Goal: Use online tool/utility

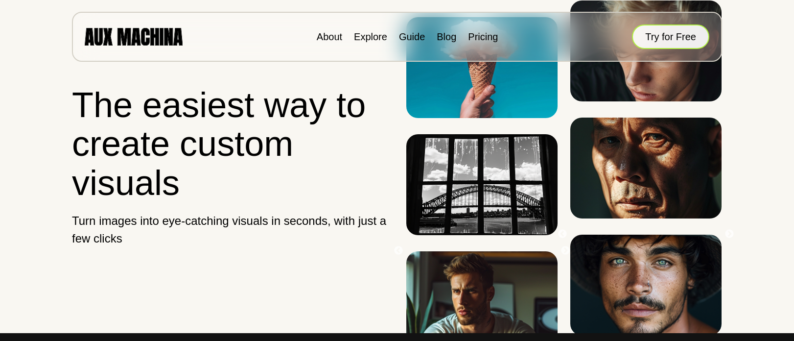
click at [647, 35] on button "Try for Free" at bounding box center [670, 36] width 77 height 24
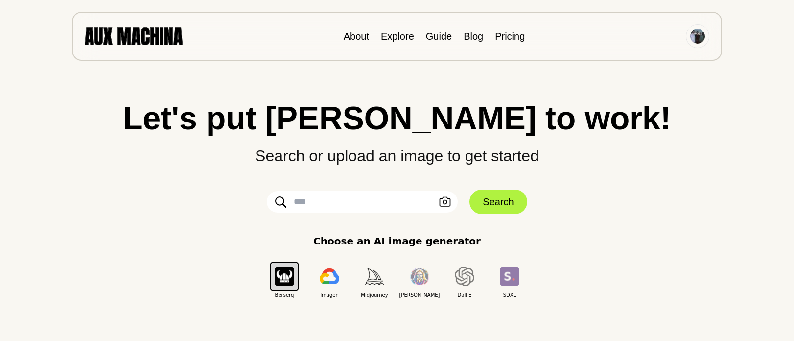
click at [372, 201] on input "text" at bounding box center [362, 202] width 191 height 22
type input "*"
type input "**********"
click button "Search" at bounding box center [497, 201] width 57 height 24
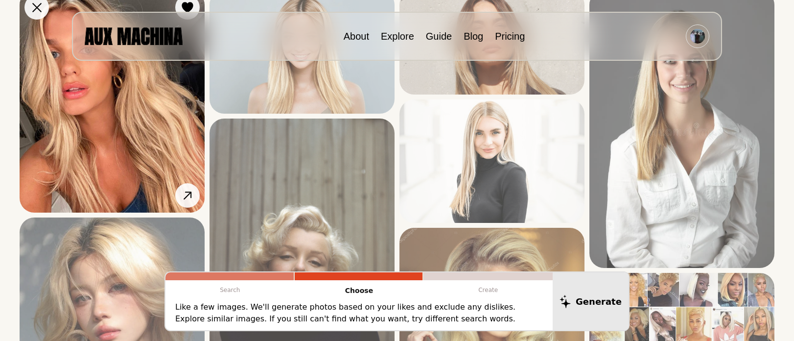
scroll to position [146, 0]
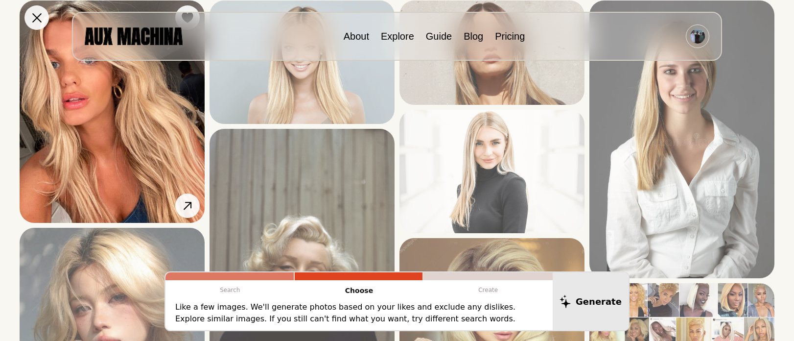
click at [118, 117] on img at bounding box center [112, 111] width 185 height 222
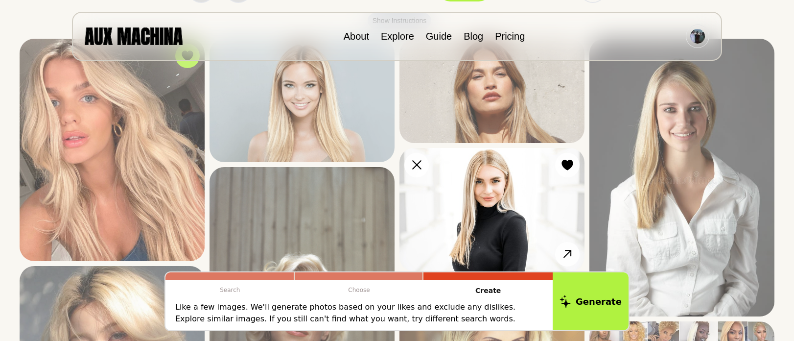
scroll to position [0, 0]
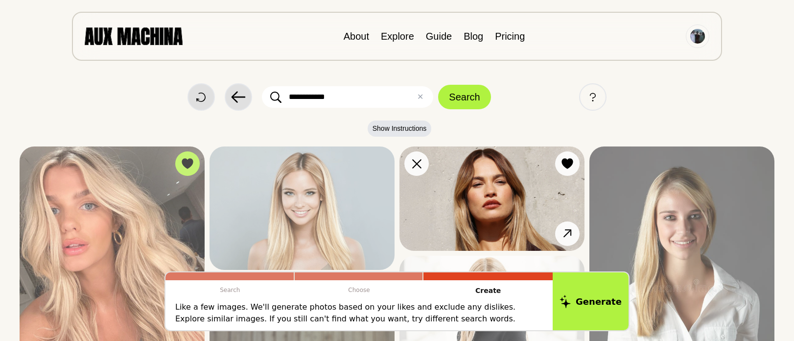
click at [485, 184] on img at bounding box center [491, 198] width 185 height 104
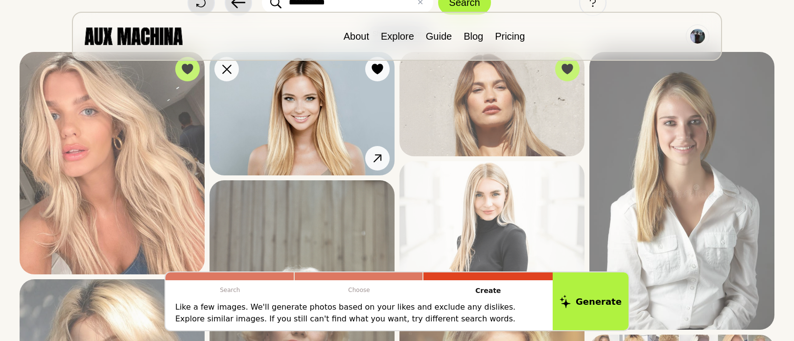
scroll to position [98, 0]
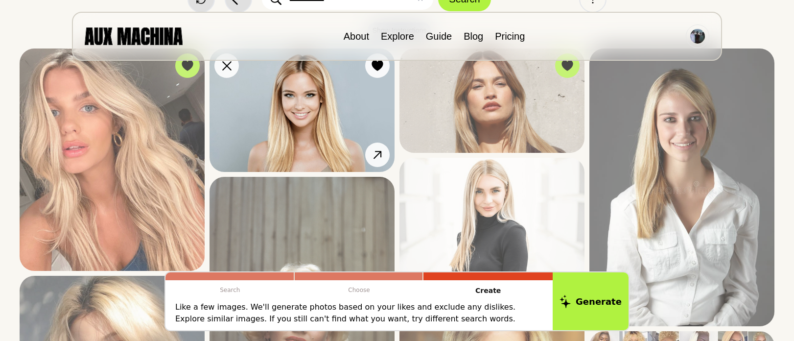
click at [285, 147] on img at bounding box center [302, 109] width 185 height 123
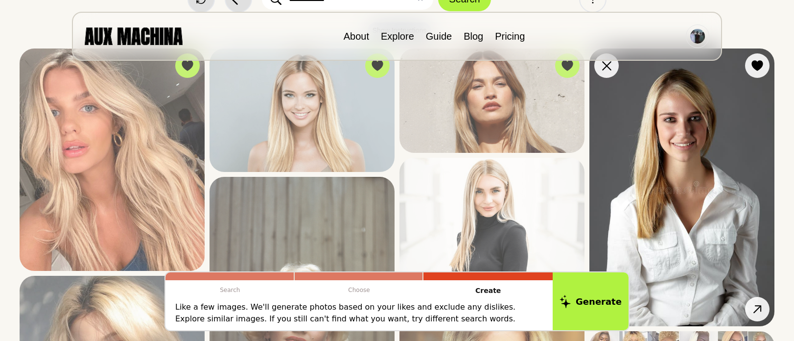
click at [624, 165] on img at bounding box center [681, 187] width 185 height 278
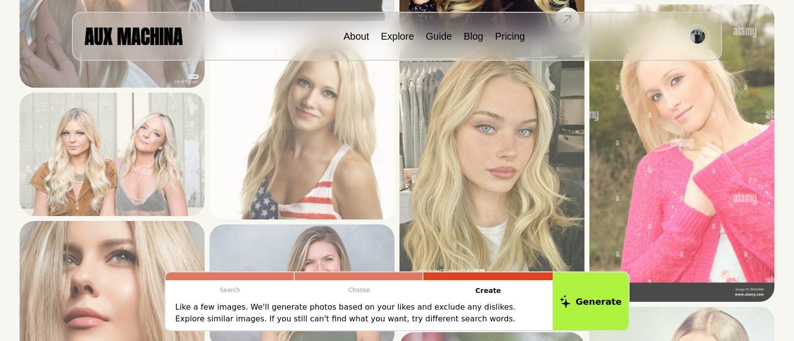
scroll to position [539, 0]
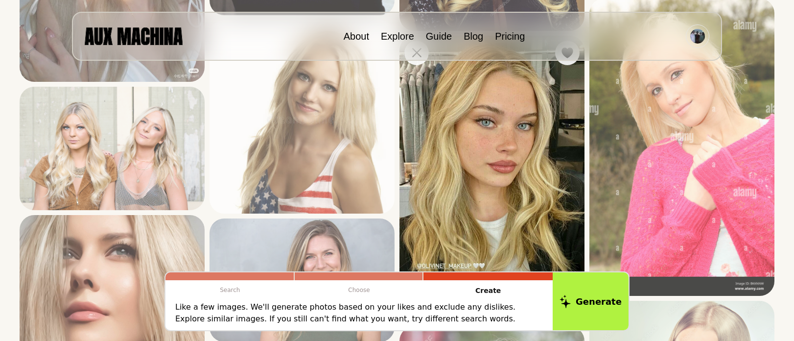
click at [491, 128] on img at bounding box center [491, 178] width 185 height 285
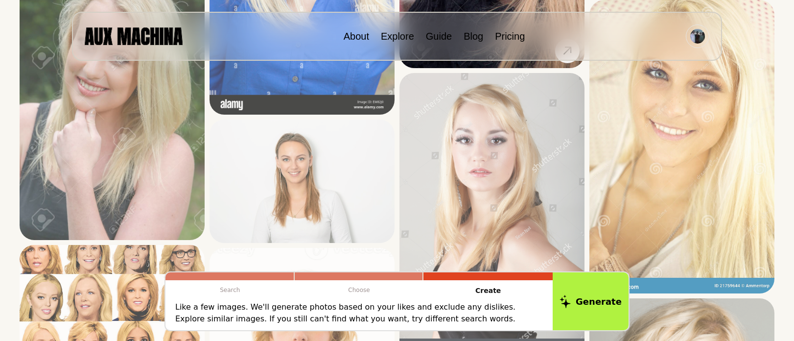
scroll to position [1077, 0]
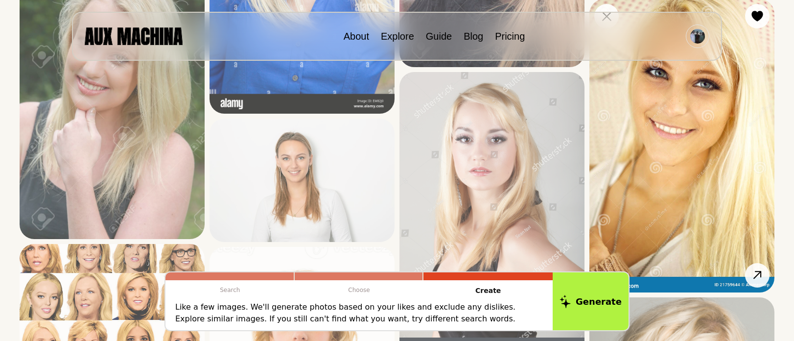
click at [672, 130] on img at bounding box center [681, 145] width 185 height 293
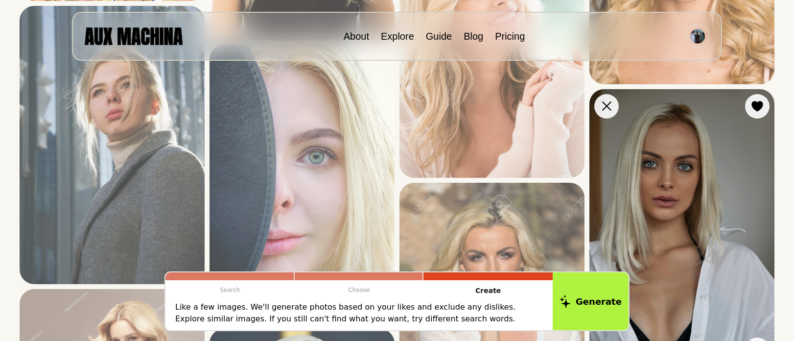
scroll to position [1518, 0]
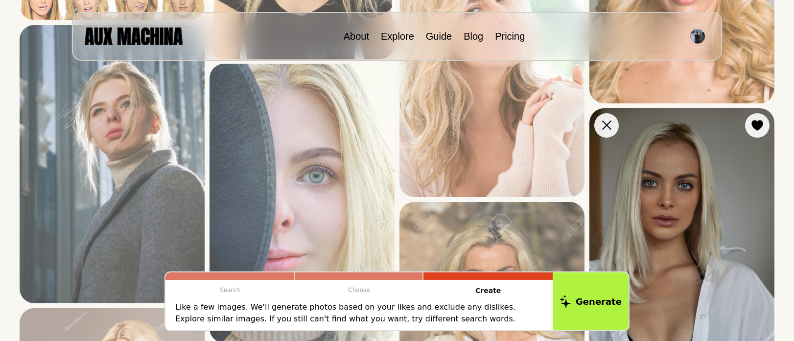
click at [667, 179] on img at bounding box center [681, 247] width 185 height 278
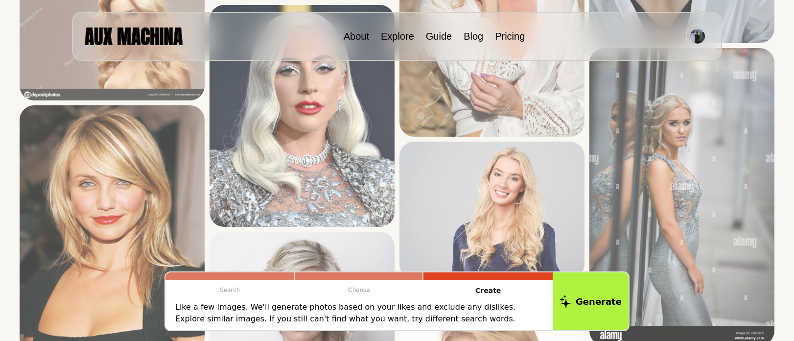
scroll to position [1909, 0]
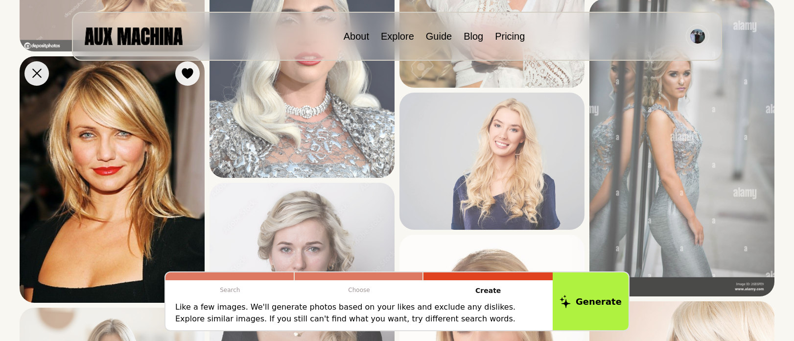
click at [141, 177] on img at bounding box center [112, 179] width 185 height 247
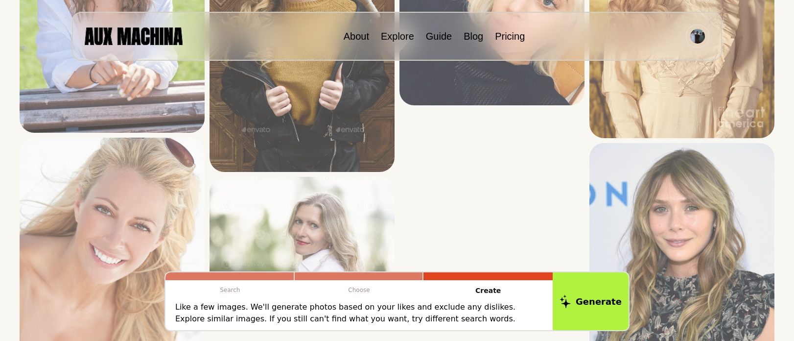
scroll to position [3672, 0]
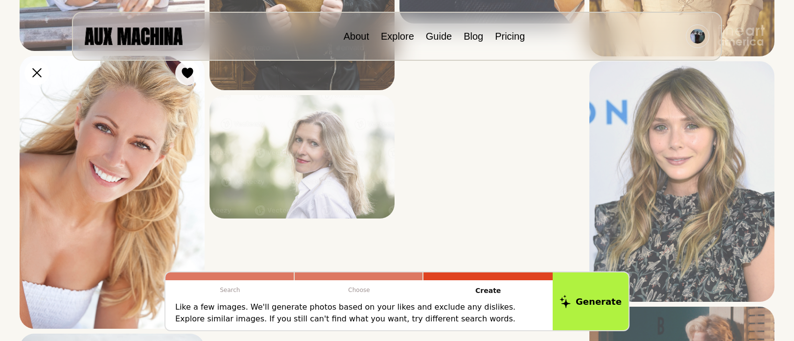
click at [149, 172] on img at bounding box center [112, 192] width 185 height 273
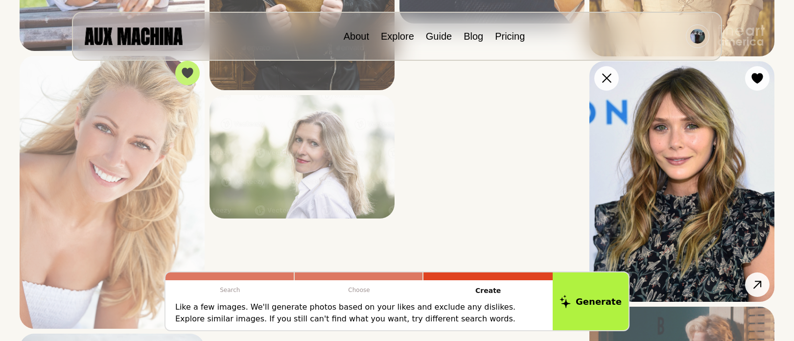
click at [683, 134] on img at bounding box center [681, 181] width 185 height 240
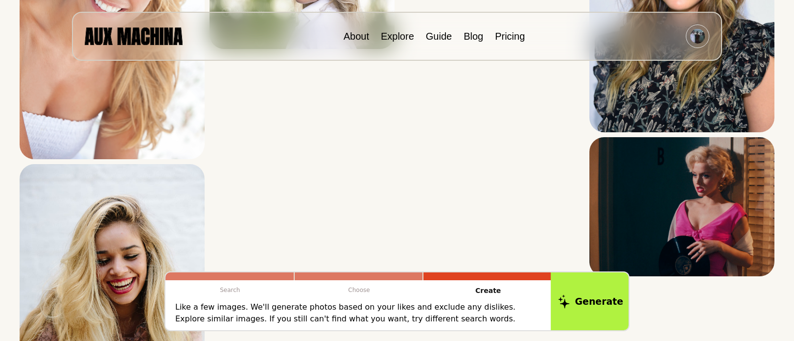
click at [597, 306] on button "Generate" at bounding box center [591, 301] width 80 height 61
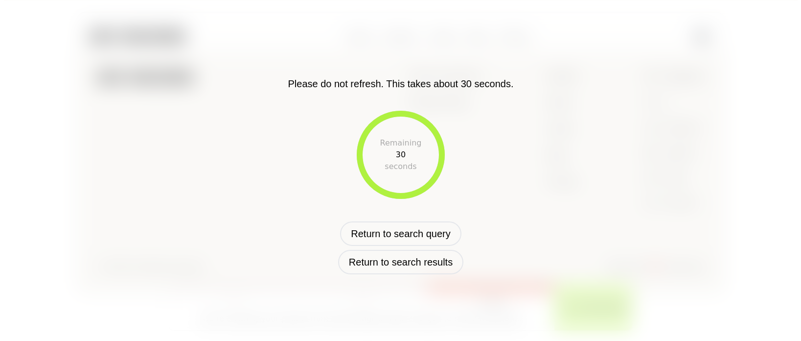
scroll to position [397, 0]
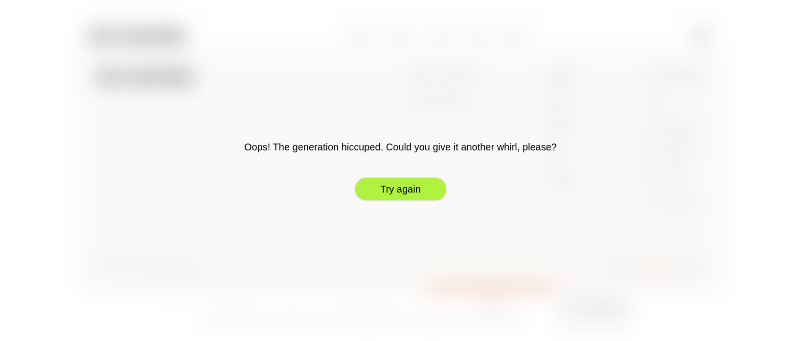
click at [389, 187] on button "Try again" at bounding box center [400, 189] width 93 height 24
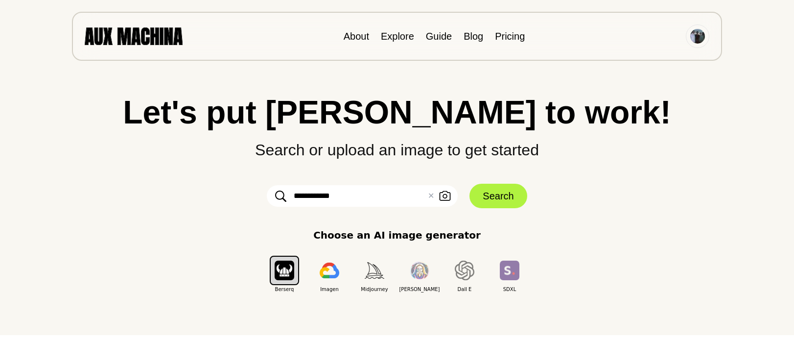
scroll to position [0, 0]
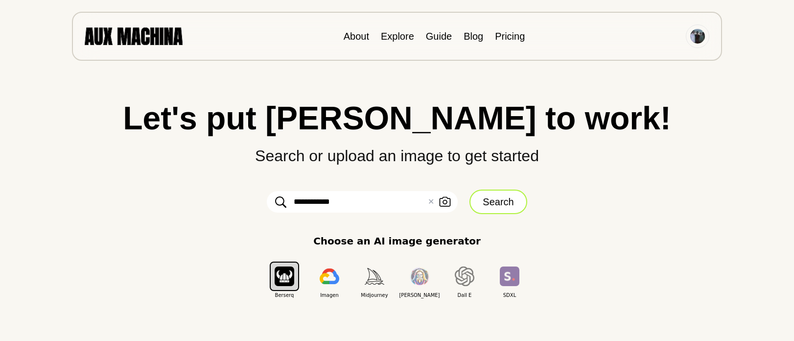
click at [480, 195] on button "Search" at bounding box center [497, 201] width 57 height 24
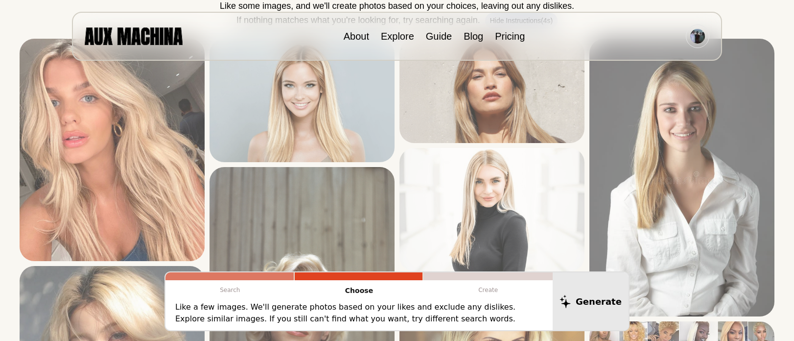
scroll to position [196, 0]
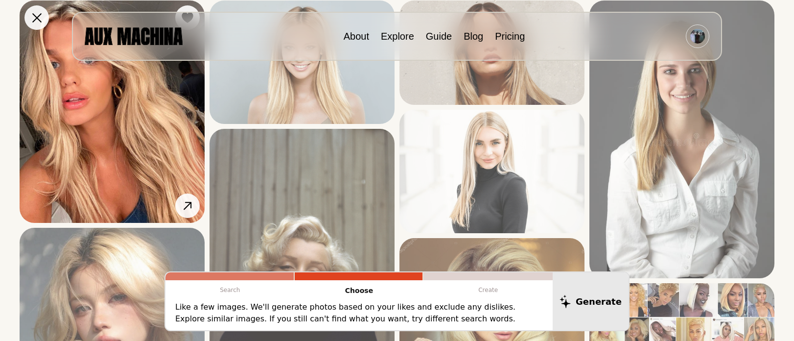
click at [133, 114] on img at bounding box center [112, 111] width 185 height 222
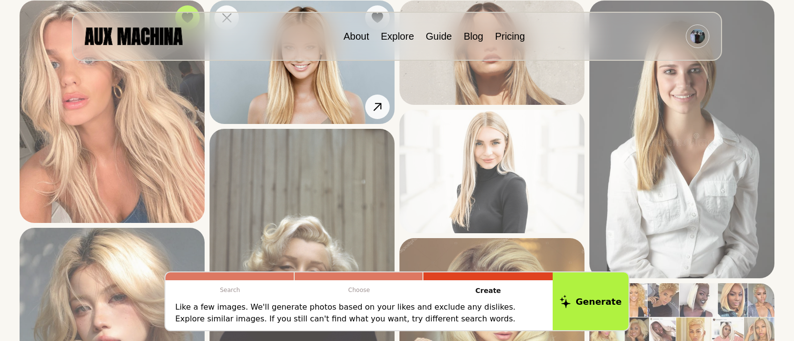
click at [296, 82] on img at bounding box center [302, 61] width 185 height 123
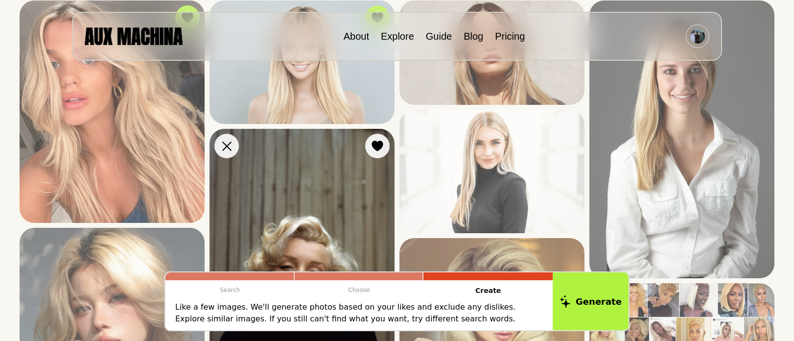
click at [325, 188] on img at bounding box center [302, 268] width 185 height 279
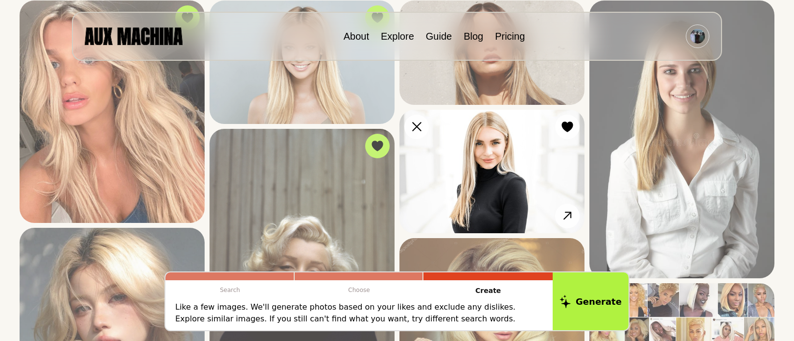
click at [509, 142] on img at bounding box center [491, 171] width 185 height 123
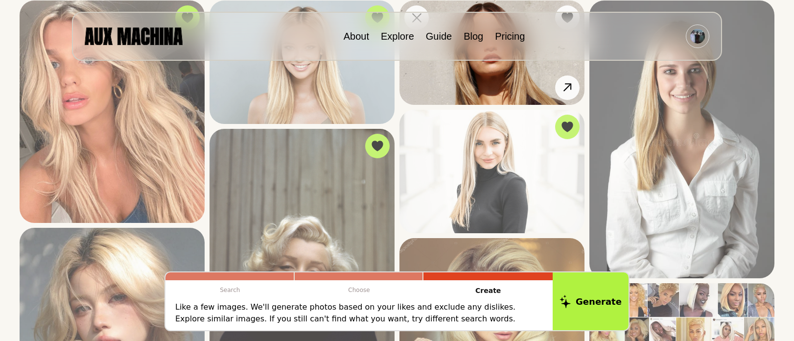
click at [493, 83] on img at bounding box center [491, 52] width 185 height 104
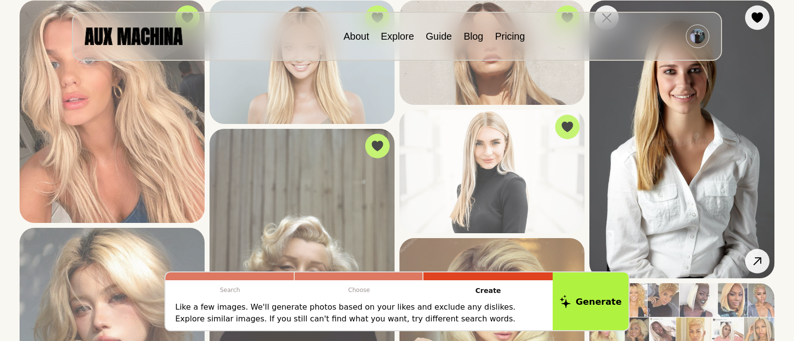
click at [677, 111] on img at bounding box center [681, 139] width 185 height 278
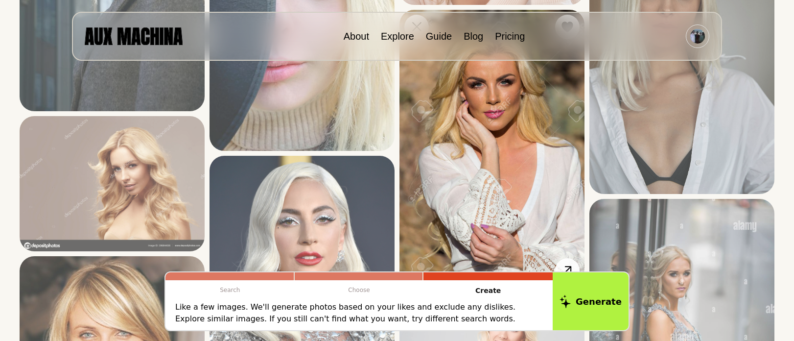
scroll to position [1712, 0]
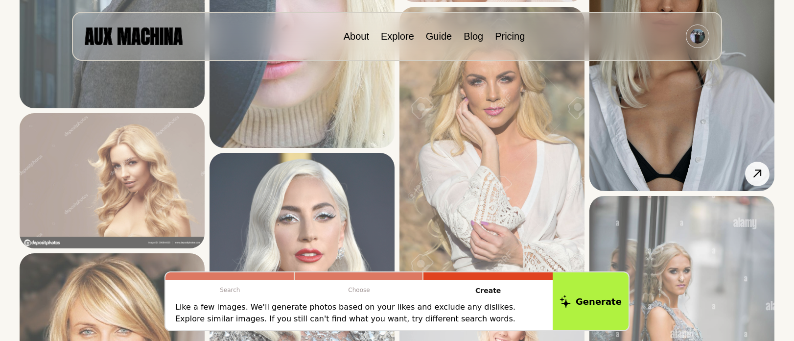
click at [651, 154] on img at bounding box center [681, 52] width 185 height 278
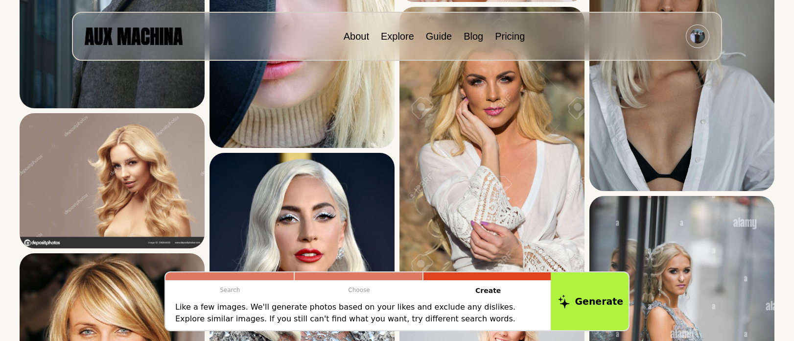
click at [576, 308] on button "Generate" at bounding box center [591, 301] width 80 height 61
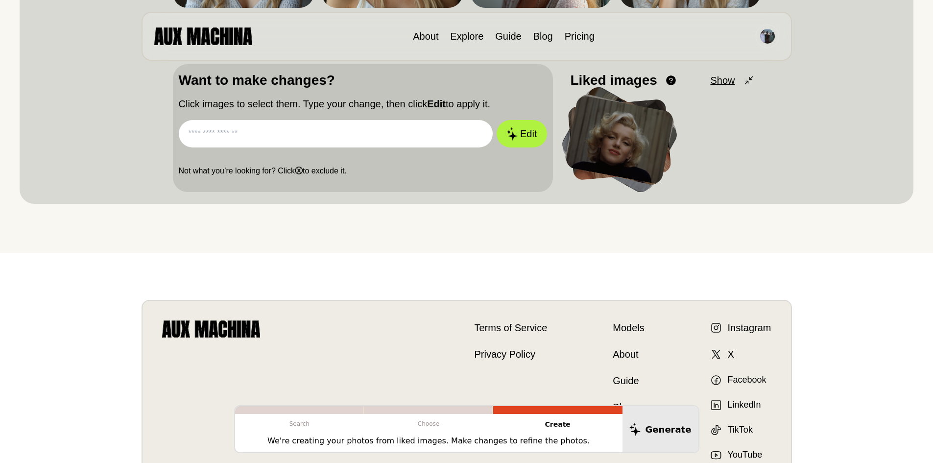
scroll to position [196, 0]
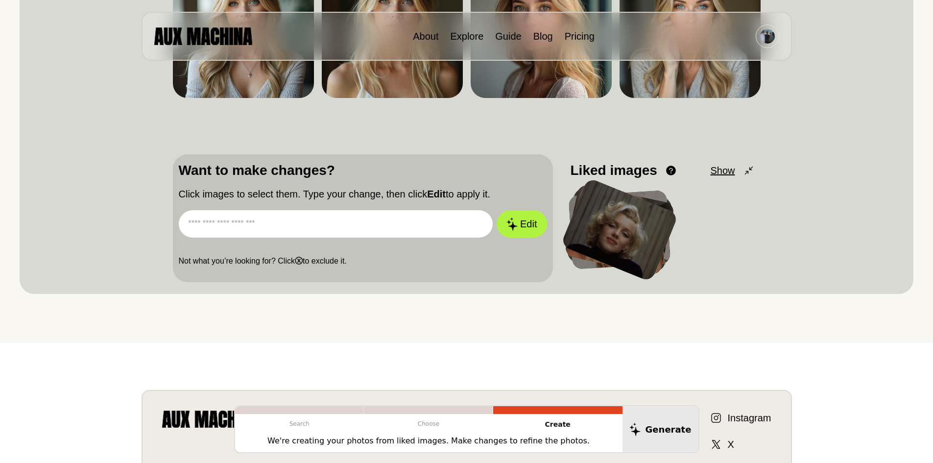
click at [285, 222] on input "text" at bounding box center [336, 223] width 314 height 27
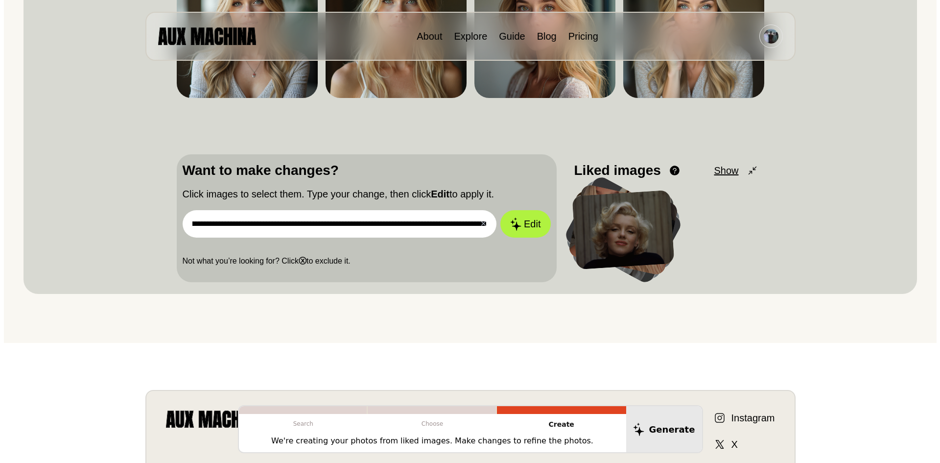
scroll to position [0, 112]
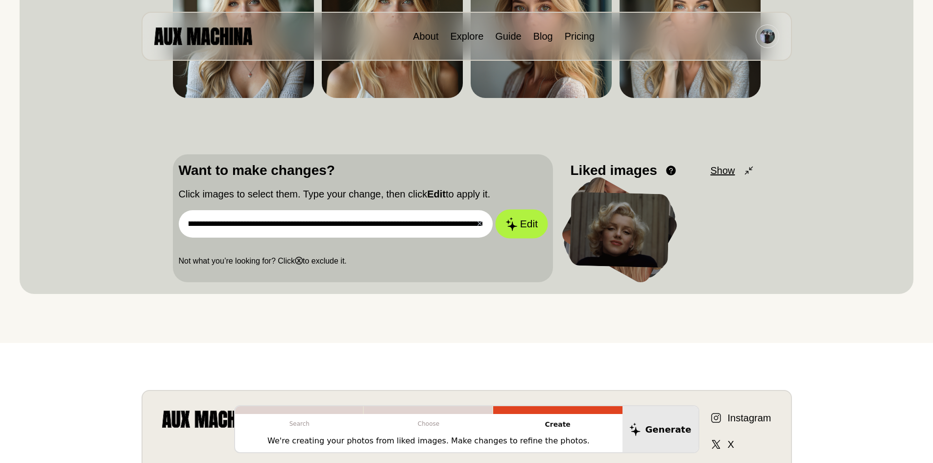
click at [501, 220] on button "Edit" at bounding box center [521, 224] width 53 height 29
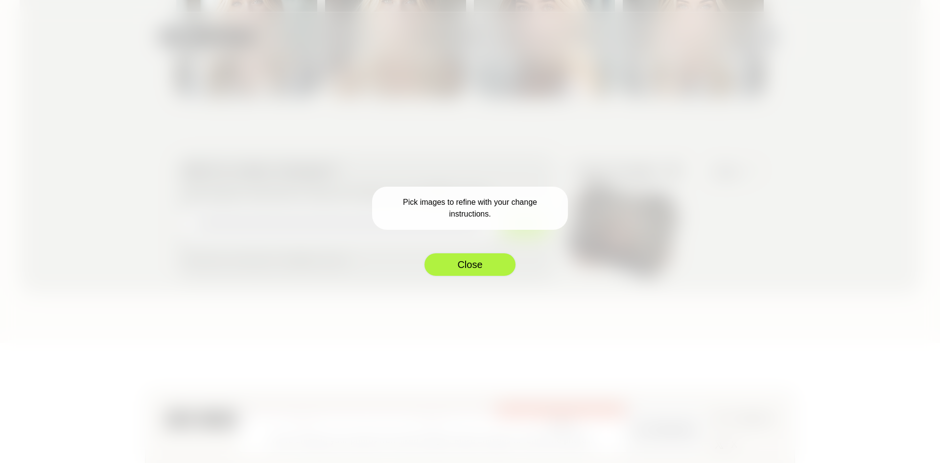
click at [469, 263] on button "Close" at bounding box center [469, 264] width 93 height 24
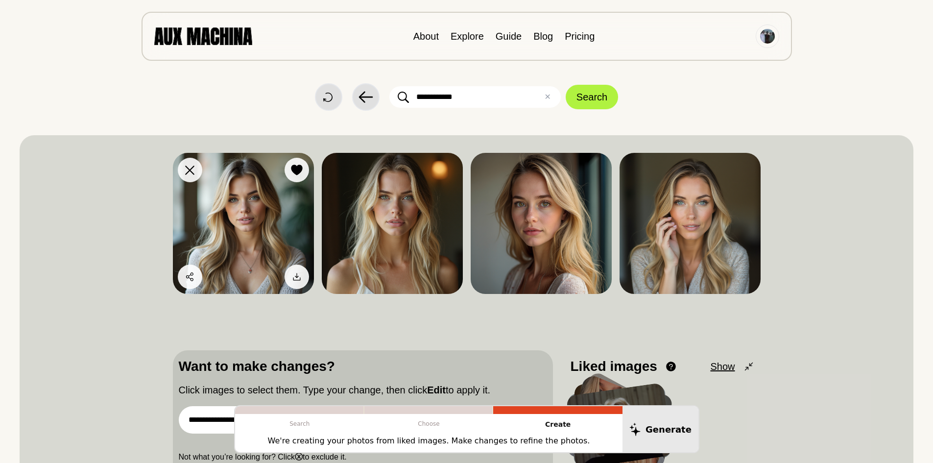
click at [278, 218] on img at bounding box center [243, 223] width 141 height 141
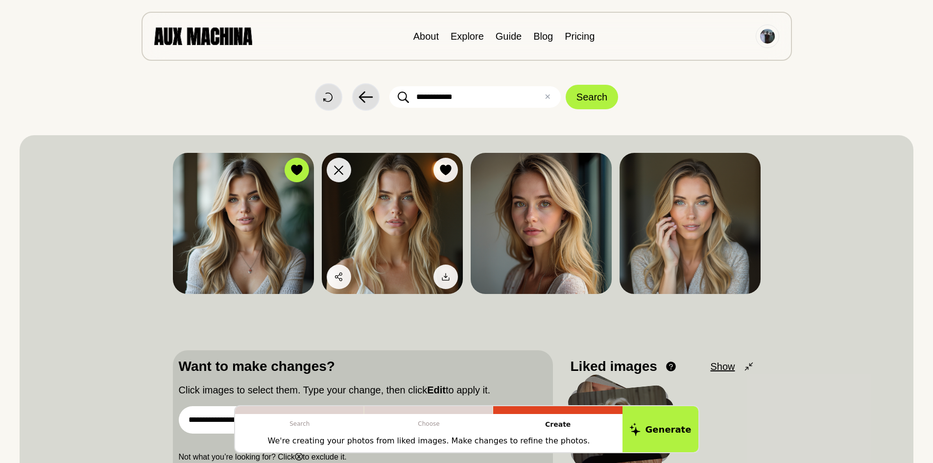
click at [359, 214] on img at bounding box center [392, 223] width 141 height 141
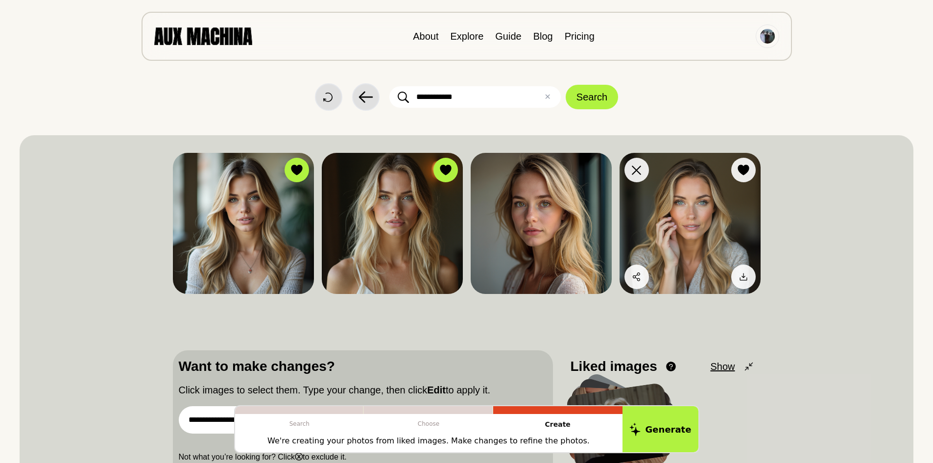
click at [654, 199] on img at bounding box center [689, 223] width 141 height 141
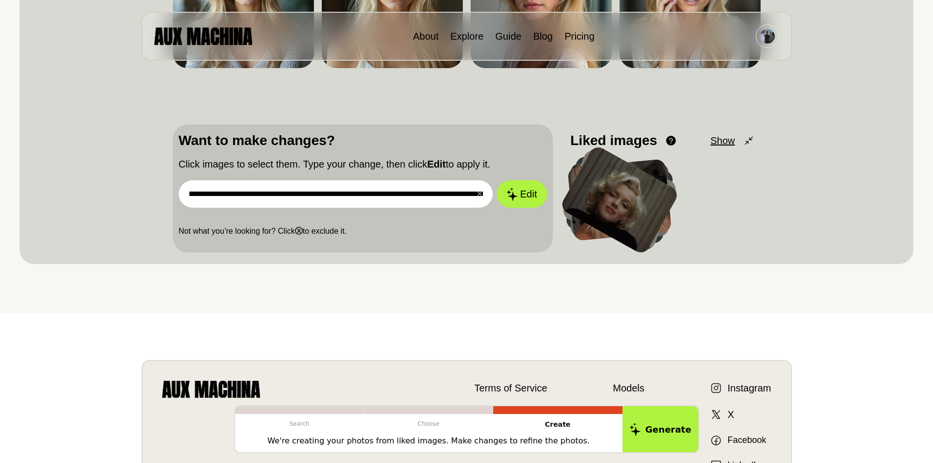
scroll to position [245, 0]
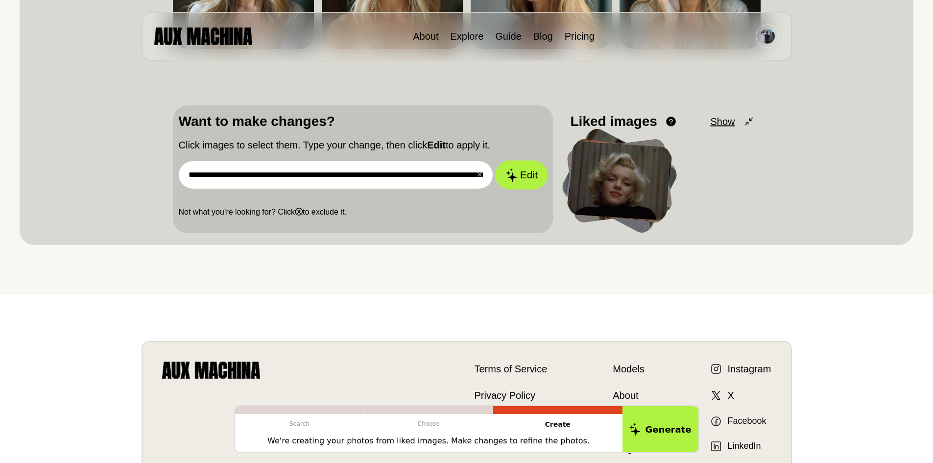
click at [510, 177] on icon at bounding box center [511, 175] width 11 height 14
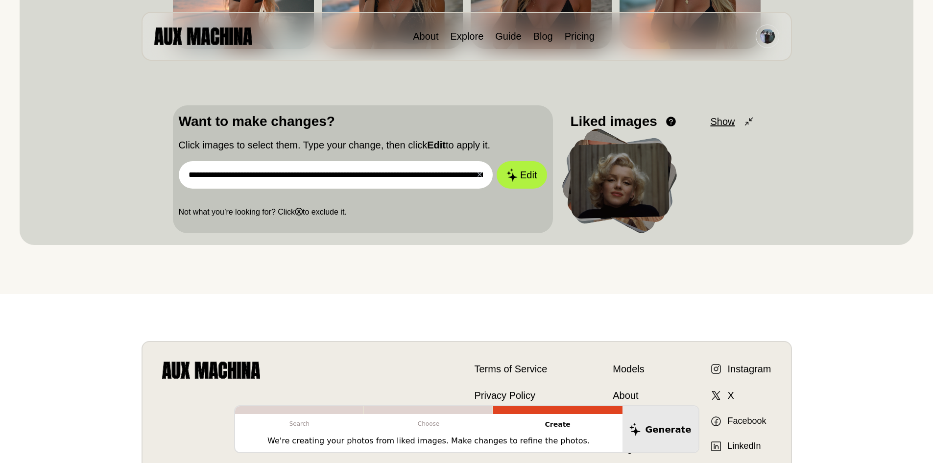
scroll to position [98, 0]
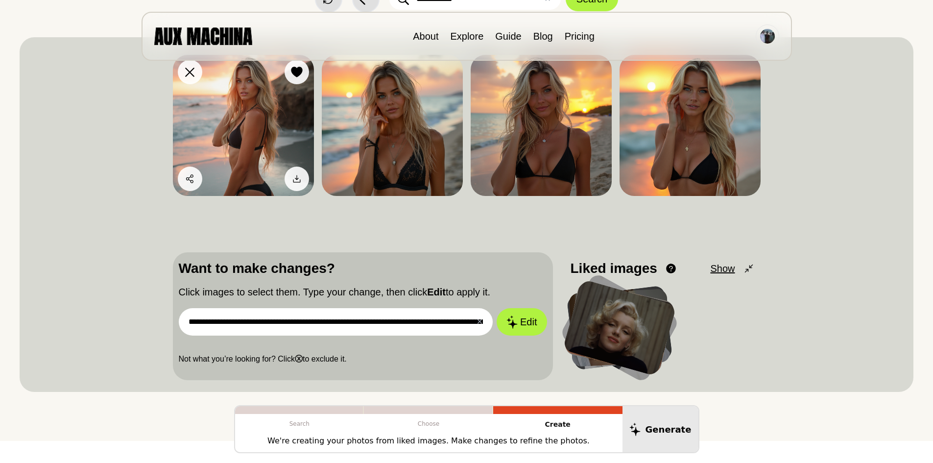
click at [257, 124] on img at bounding box center [243, 125] width 141 height 141
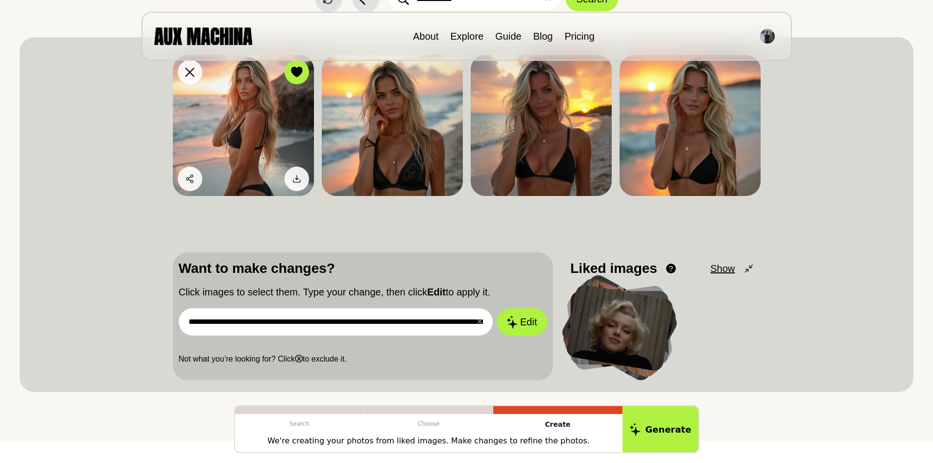
click at [259, 134] on img at bounding box center [243, 125] width 141 height 141
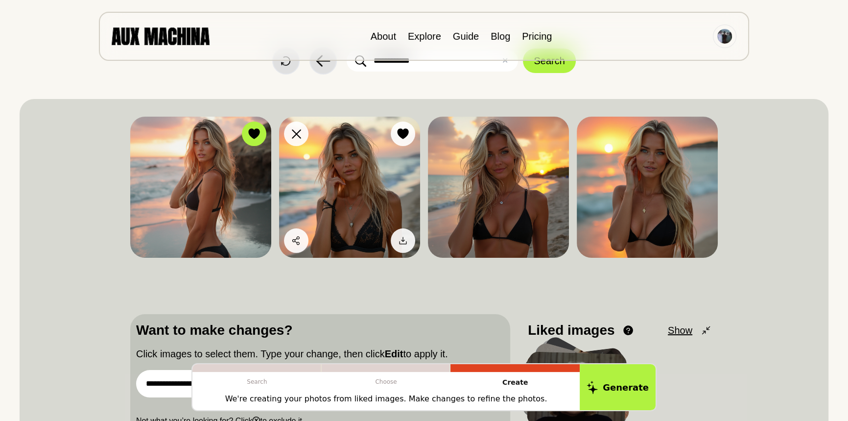
scroll to position [0, 0]
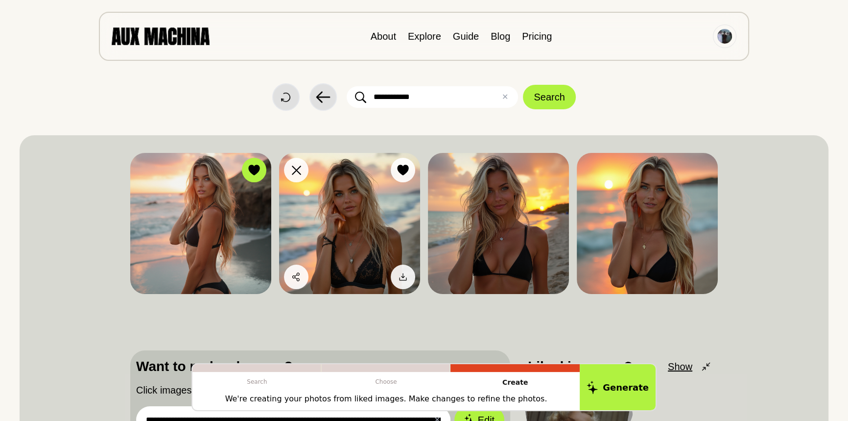
click at [329, 225] on img at bounding box center [349, 223] width 141 height 141
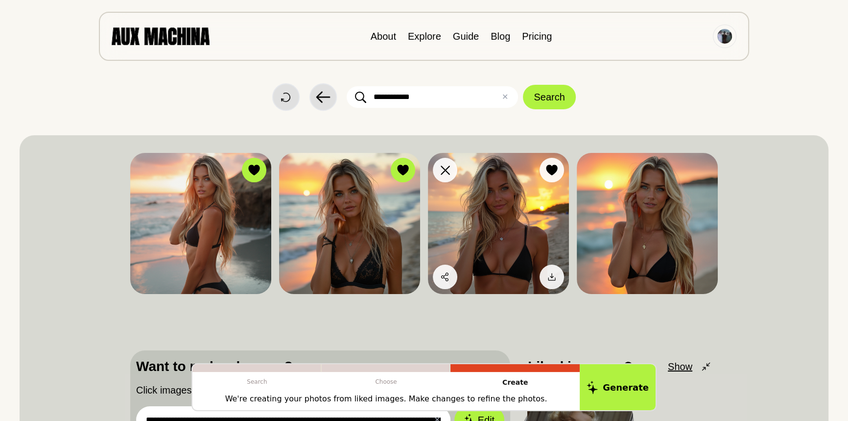
click at [473, 210] on img at bounding box center [498, 223] width 141 height 141
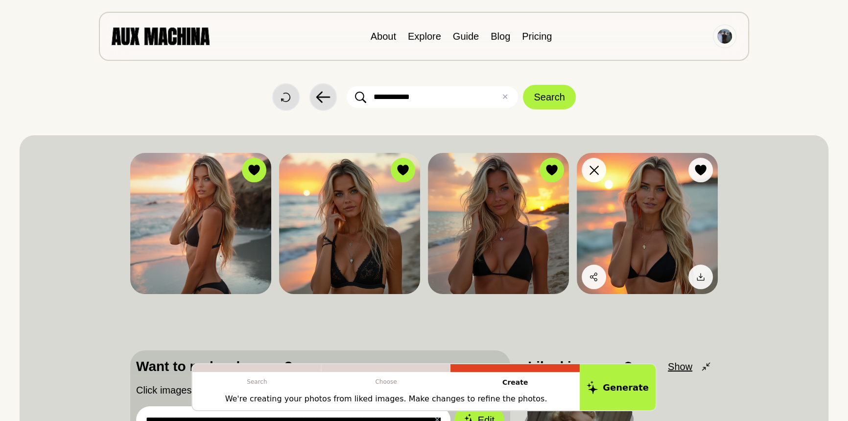
click at [642, 206] on img at bounding box center [647, 223] width 141 height 141
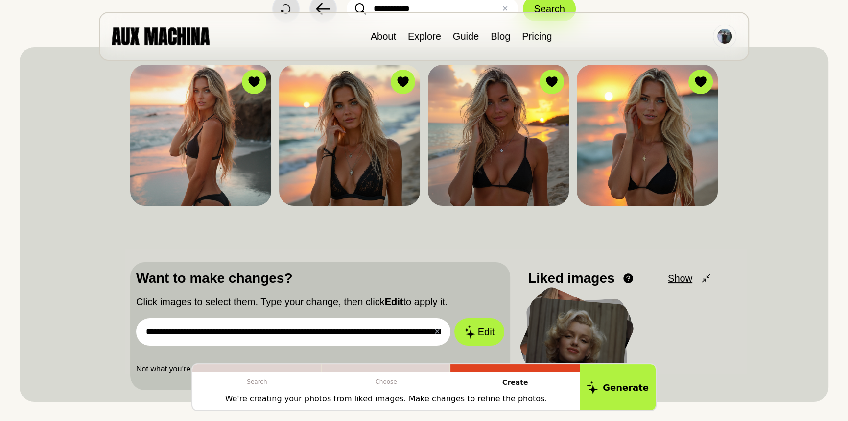
scroll to position [89, 0]
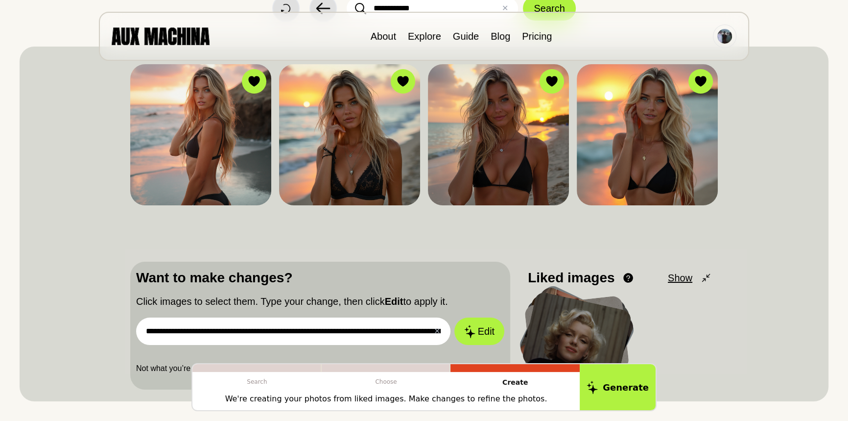
click at [377, 322] on input "**********" at bounding box center [293, 330] width 314 height 27
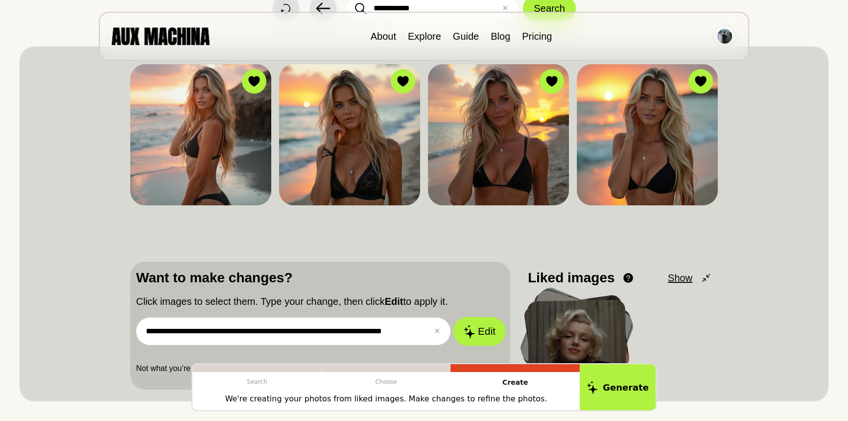
click at [478, 324] on button "Edit" at bounding box center [479, 331] width 53 height 29
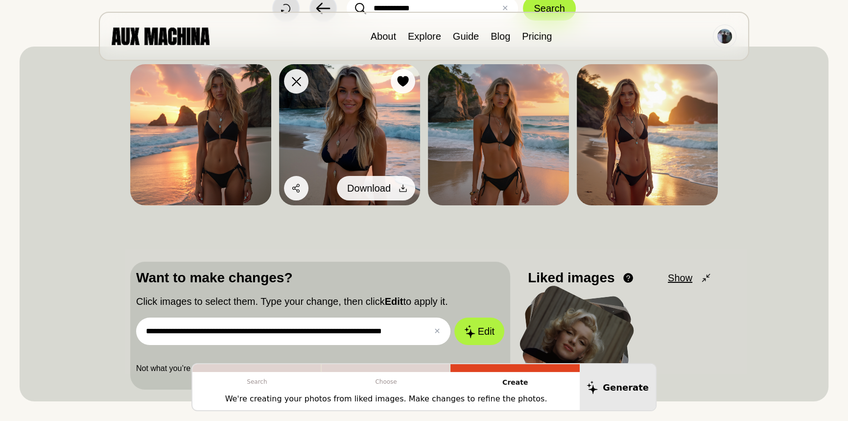
click at [398, 181] on div at bounding box center [403, 188] width 15 height 15
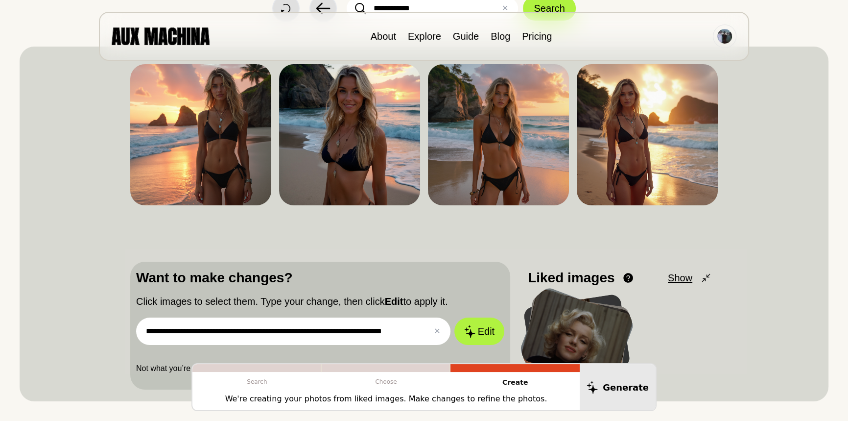
click at [572, 222] on div "**********" at bounding box center [423, 223] width 587 height 331
click at [291, 330] on input "**********" at bounding box center [293, 330] width 314 height 27
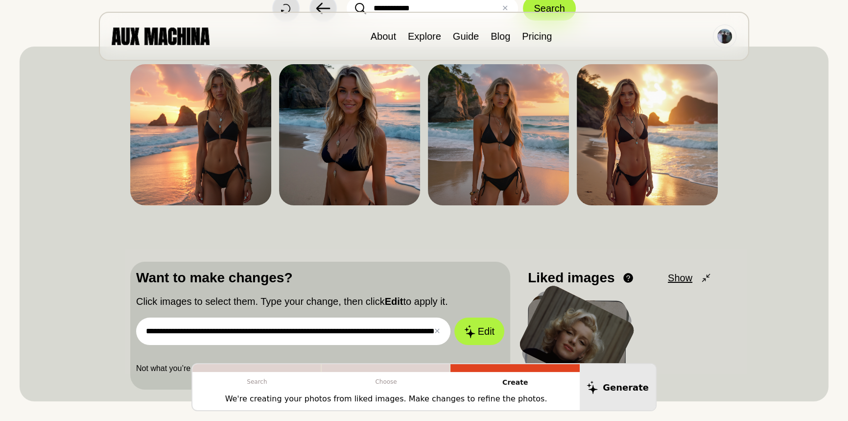
scroll to position [0, 47]
type input "**********"
drag, startPoint x: 420, startPoint y: 331, endPoint x: 511, endPoint y: 328, distance: 91.6
click at [511, 328] on div "**********" at bounding box center [423, 325] width 587 height 128
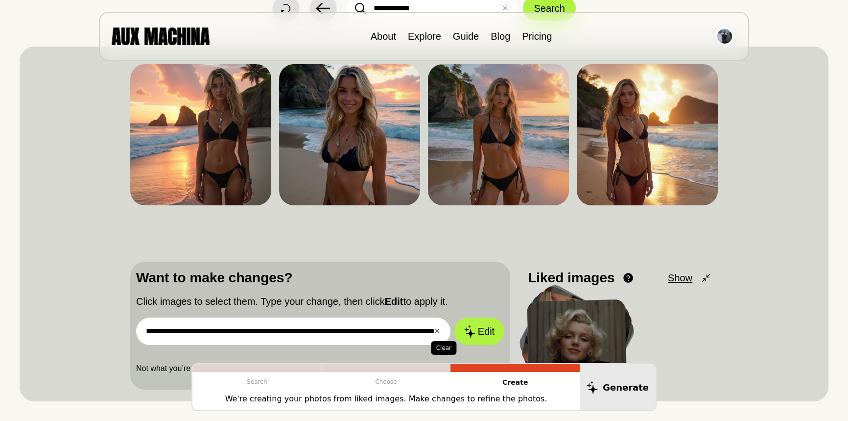
click at [437, 333] on button "✕ Clear" at bounding box center [437, 331] width 6 height 12
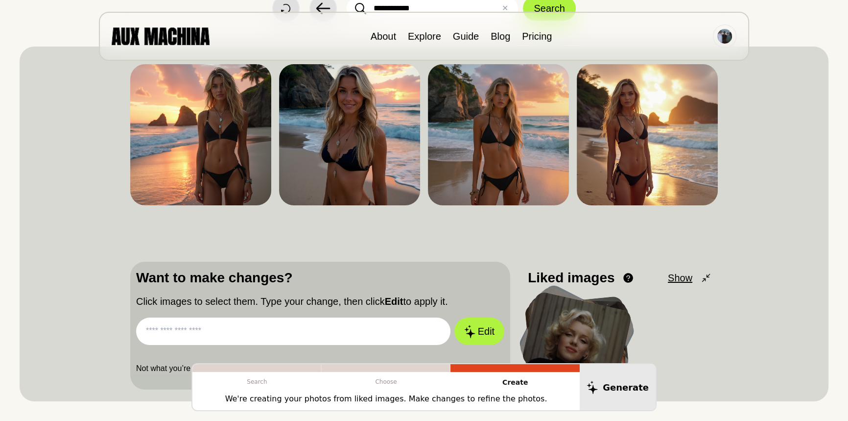
click at [362, 334] on input "text" at bounding box center [293, 330] width 314 height 27
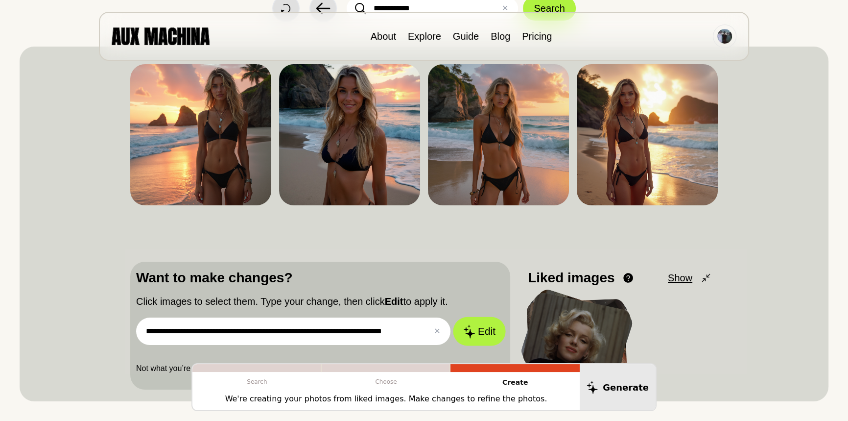
type input "**********"
click at [474, 333] on icon at bounding box center [469, 331] width 12 height 14
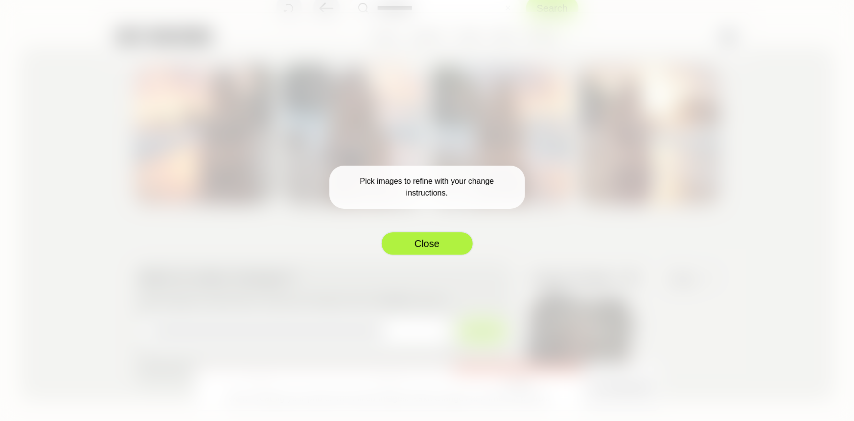
click at [408, 241] on button "Close" at bounding box center [427, 243] width 93 height 24
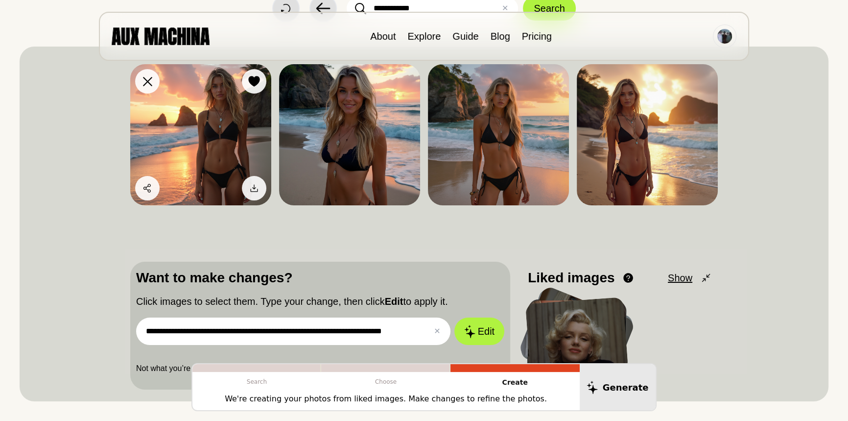
click at [193, 136] on img at bounding box center [200, 134] width 141 height 141
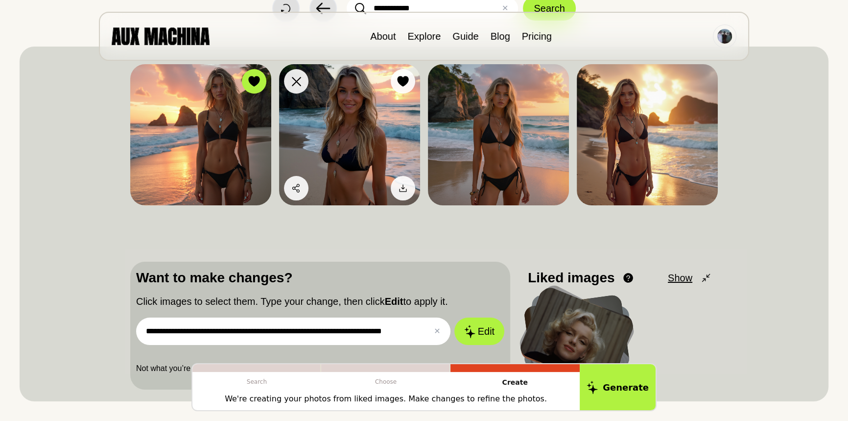
click at [368, 116] on img at bounding box center [349, 134] width 141 height 141
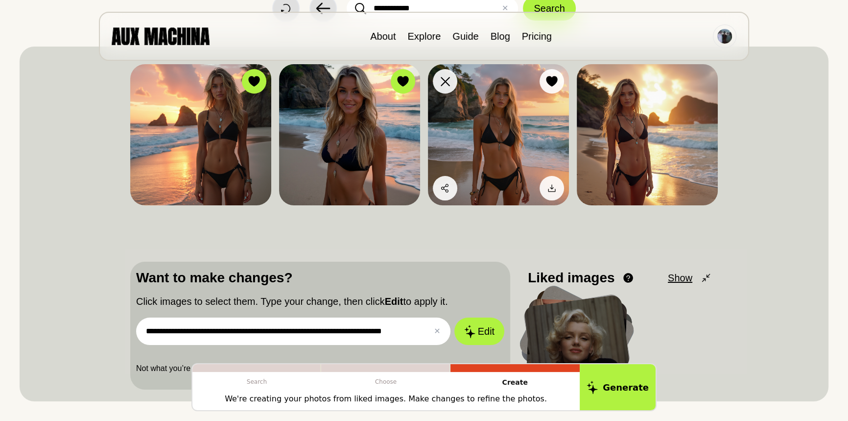
click at [488, 117] on img at bounding box center [498, 134] width 141 height 141
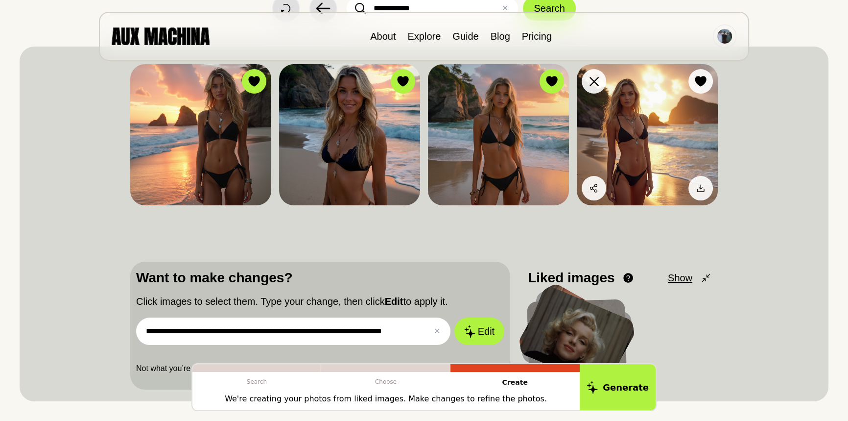
click at [617, 112] on img at bounding box center [647, 134] width 141 height 141
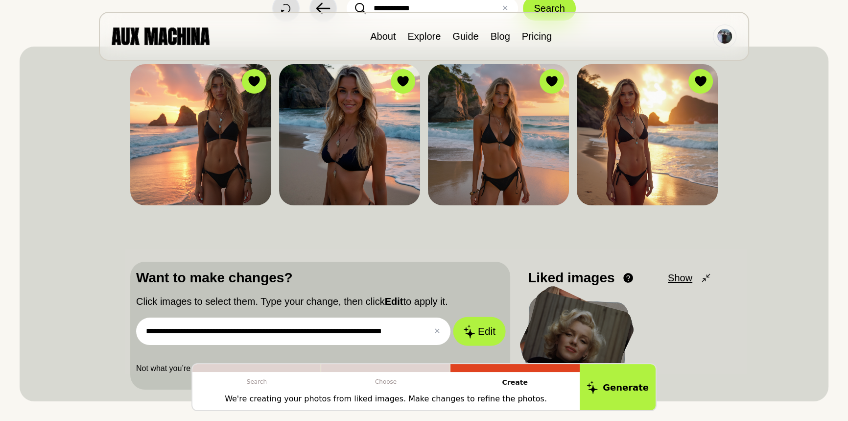
click at [471, 330] on icon at bounding box center [469, 331] width 12 height 14
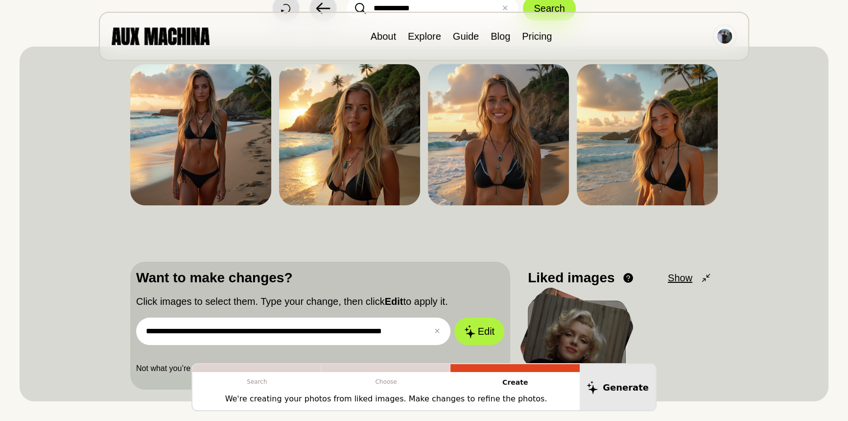
scroll to position [133, 0]
